Goal: Task Accomplishment & Management: Complete application form

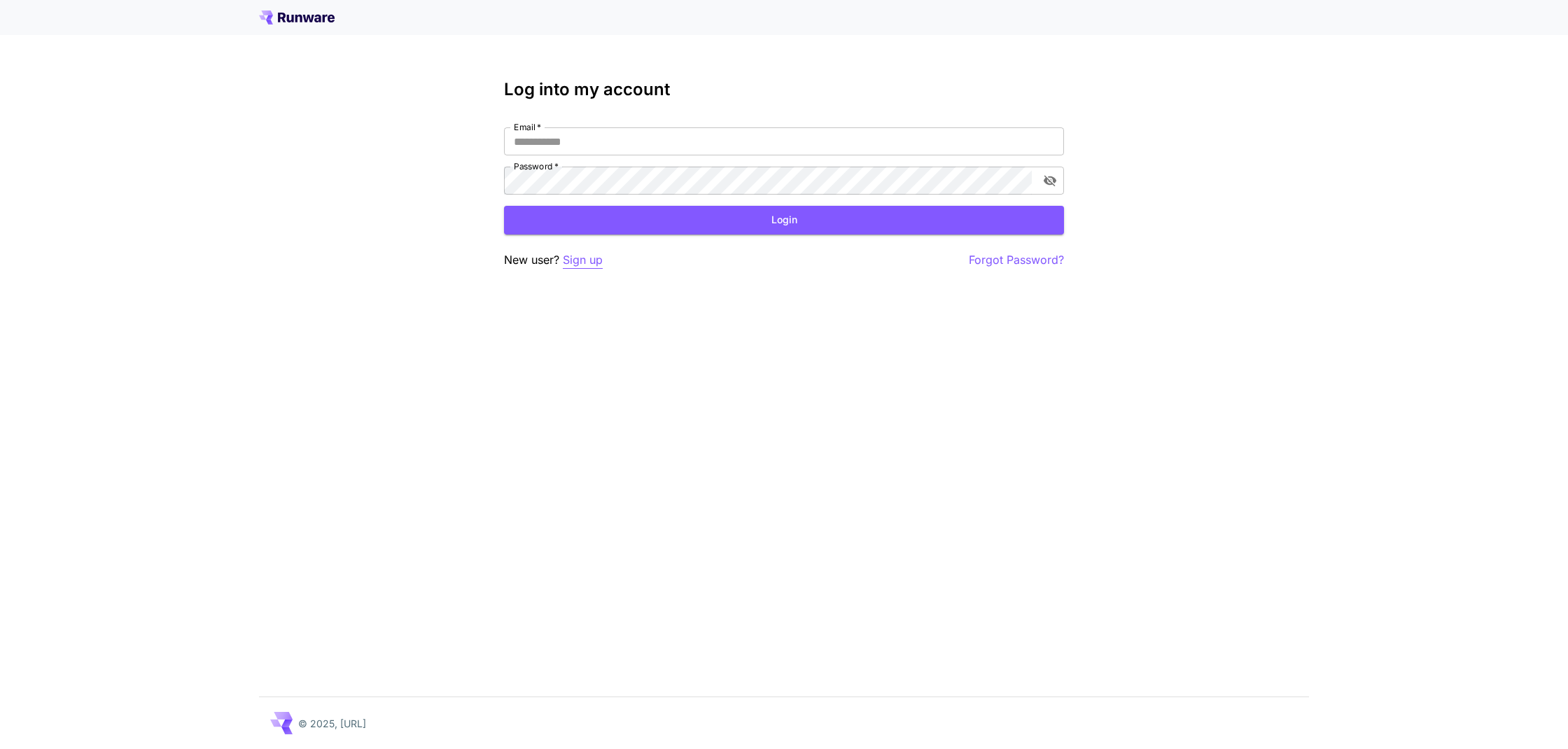
click at [581, 258] on p "Sign up" at bounding box center [583, 260] width 40 height 18
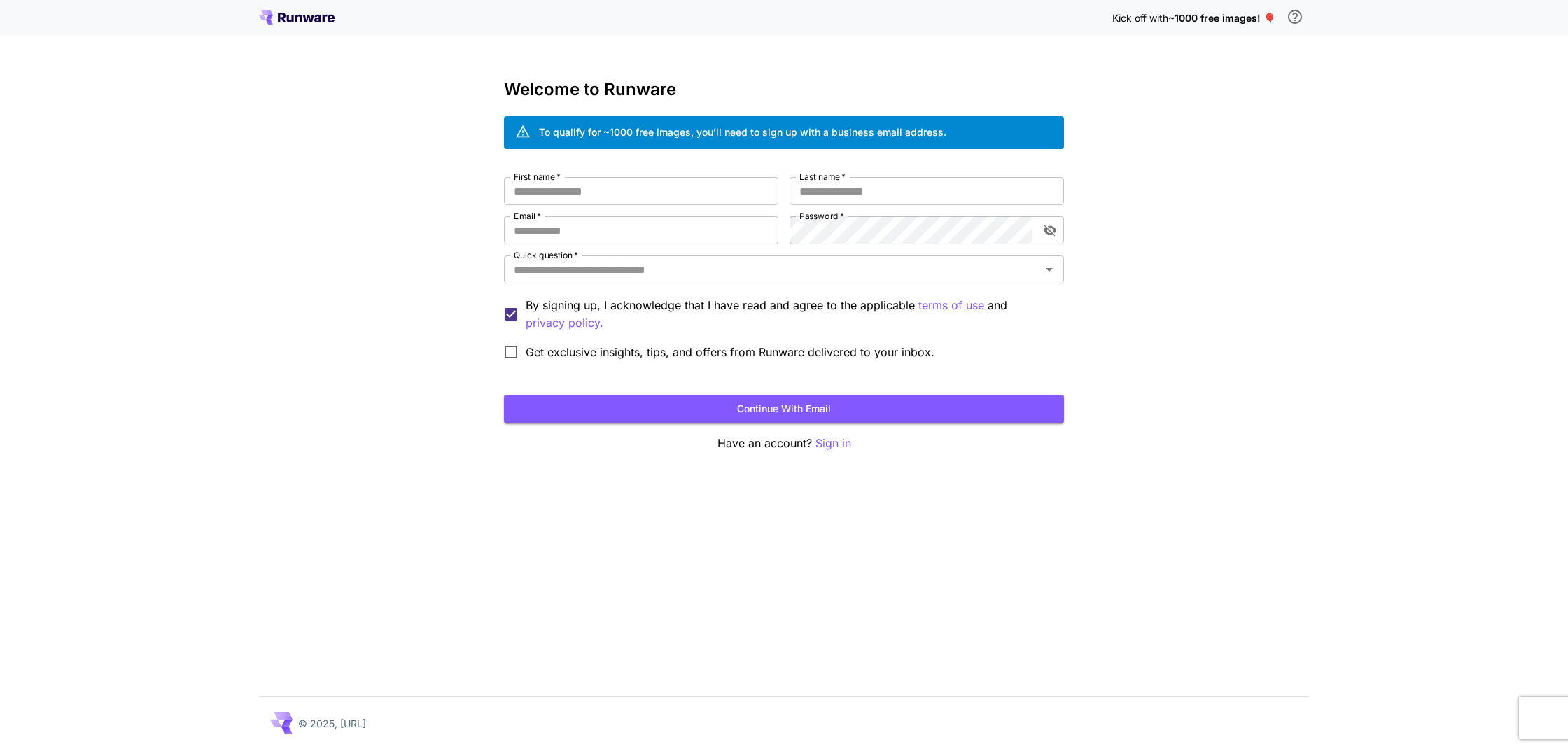
click at [298, 22] on icon at bounding box center [297, 17] width 76 height 14
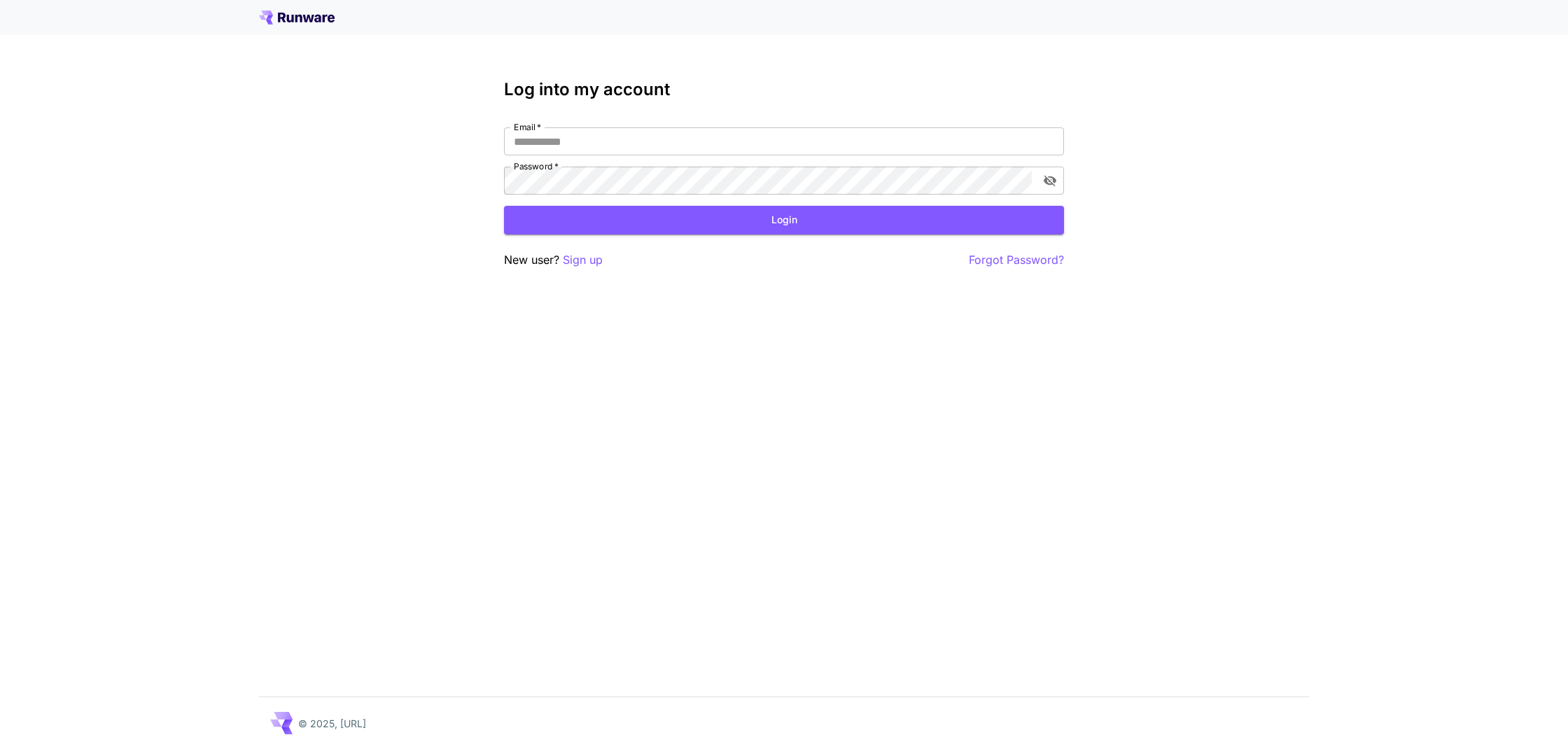
click at [298, 20] on icon at bounding box center [297, 17] width 76 height 14
